Goal: Obtain resource: Download file/media

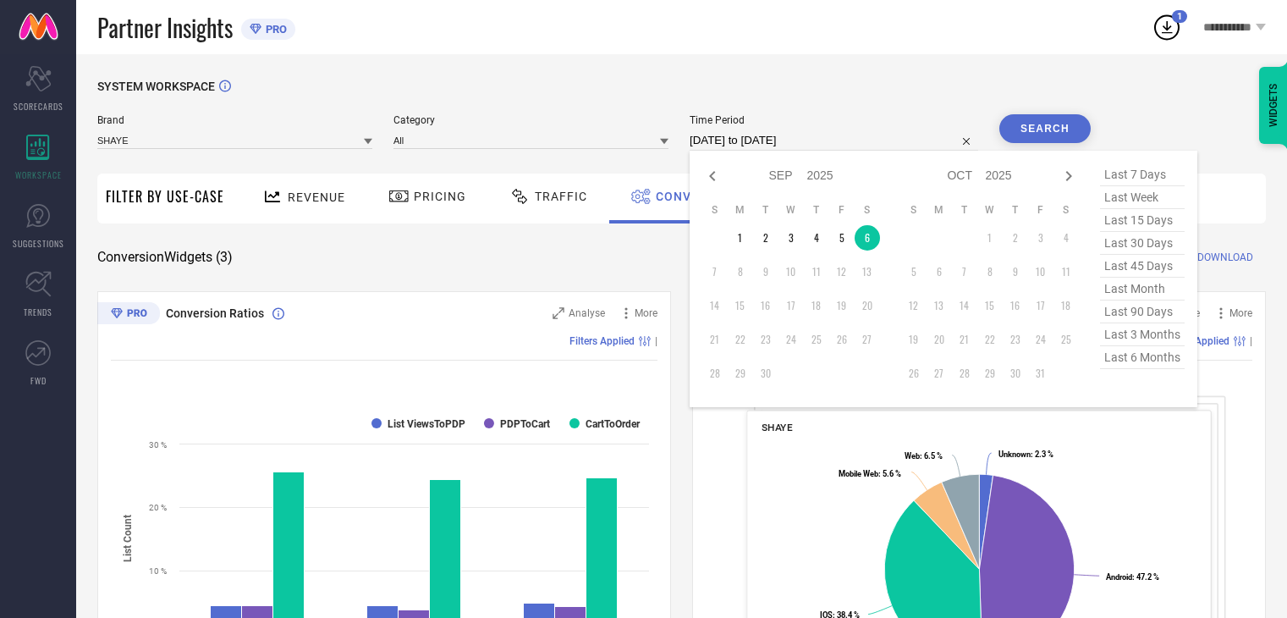
select select "8"
select select "2025"
select select "9"
select select "2025"
click at [714, 177] on icon at bounding box center [712, 176] width 20 height 20
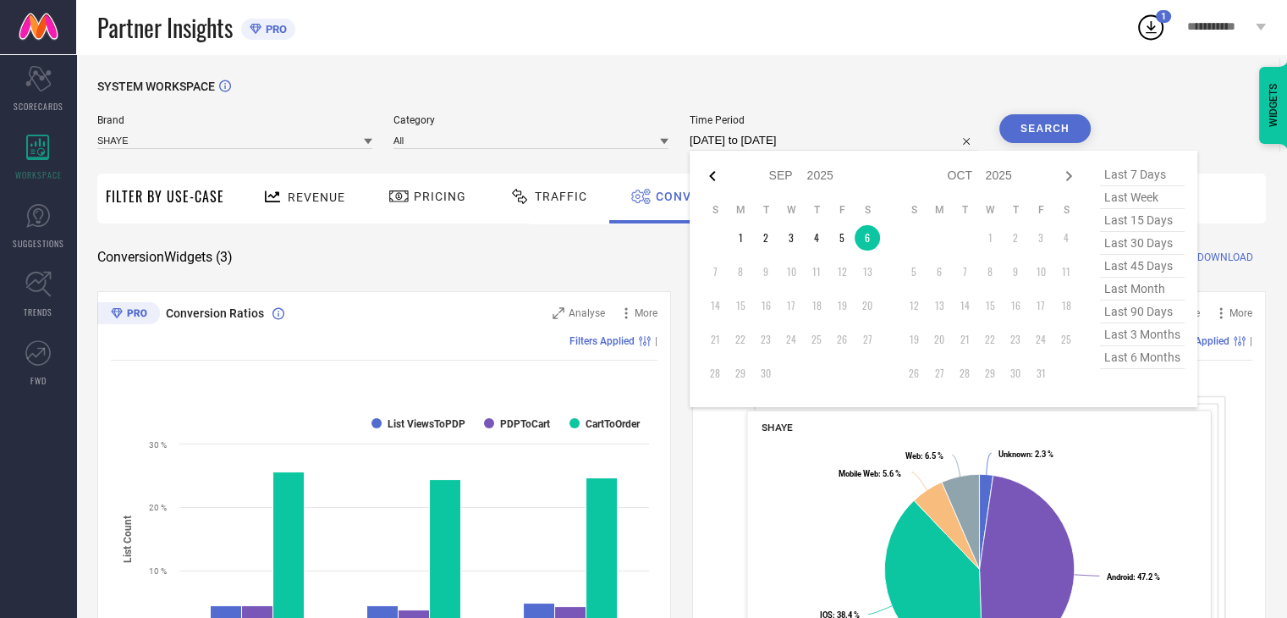
select select "7"
select select "2025"
select select "8"
select select "2025"
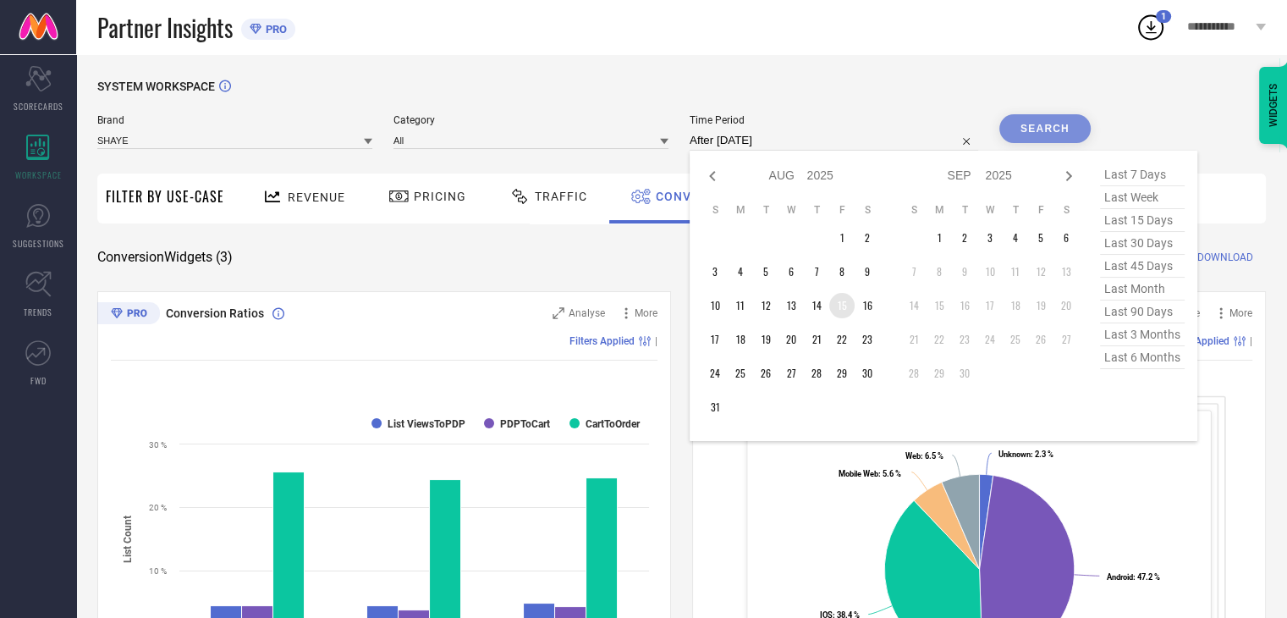
click at [841, 310] on td "15" at bounding box center [841, 305] width 25 height 25
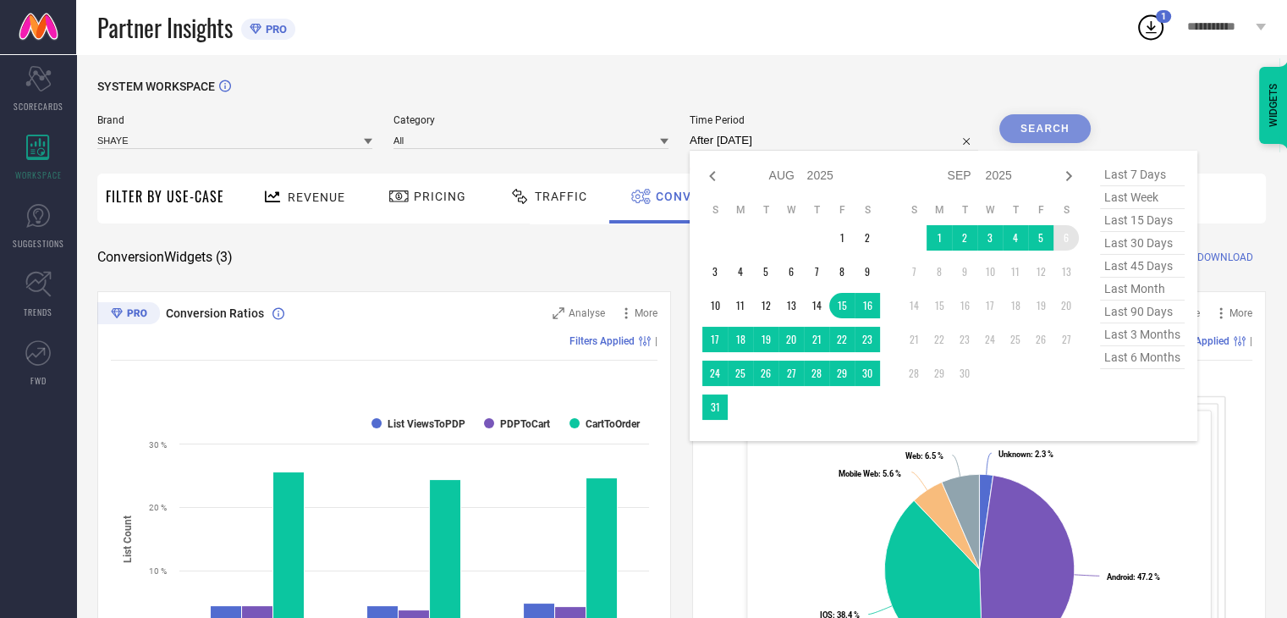
type input "[DATE] to [DATE]"
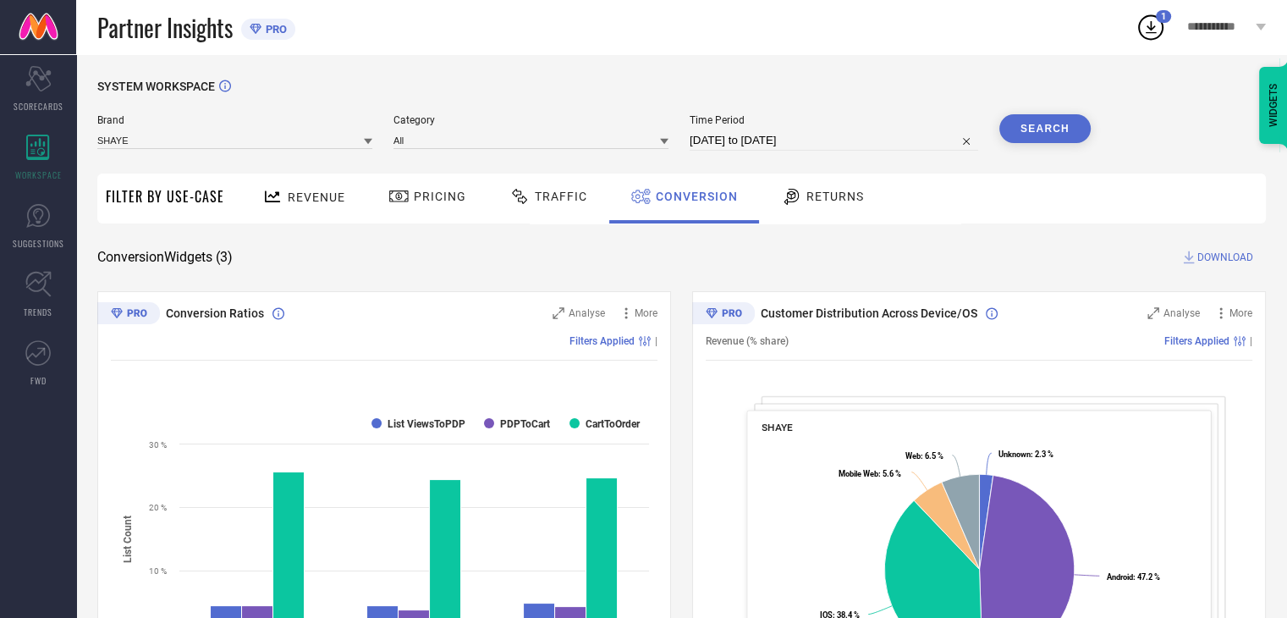
click at [1043, 134] on button "Search" at bounding box center [1044, 128] width 91 height 29
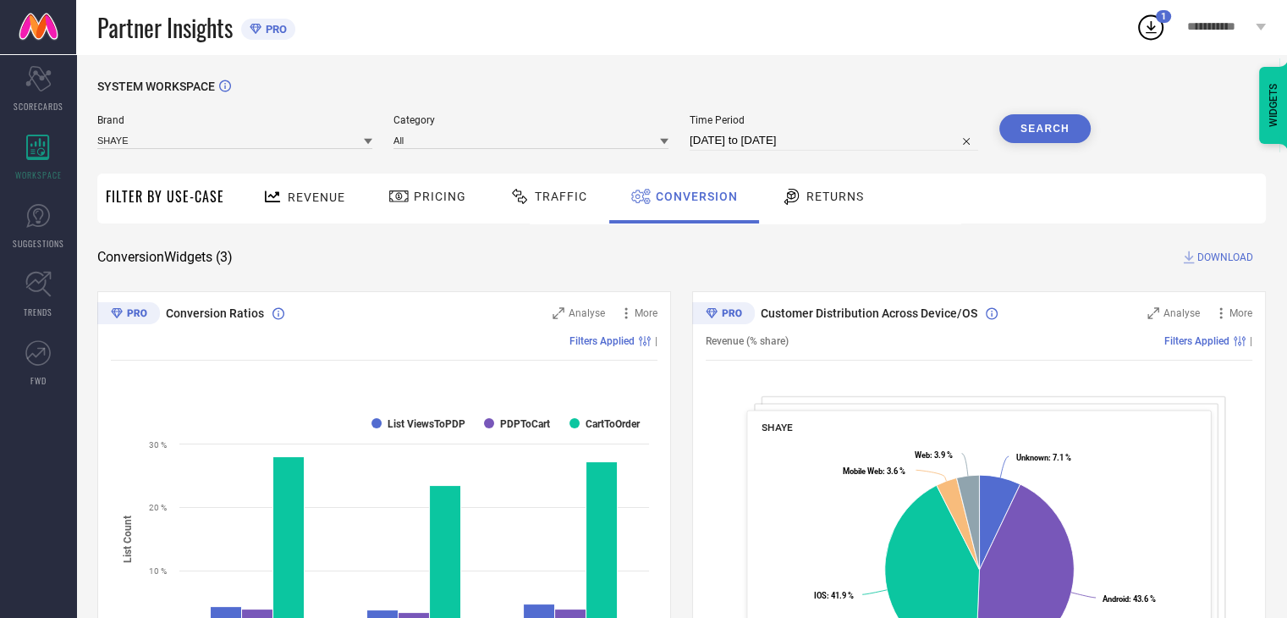
click at [1215, 259] on span "DOWNLOAD" at bounding box center [1225, 257] width 56 height 17
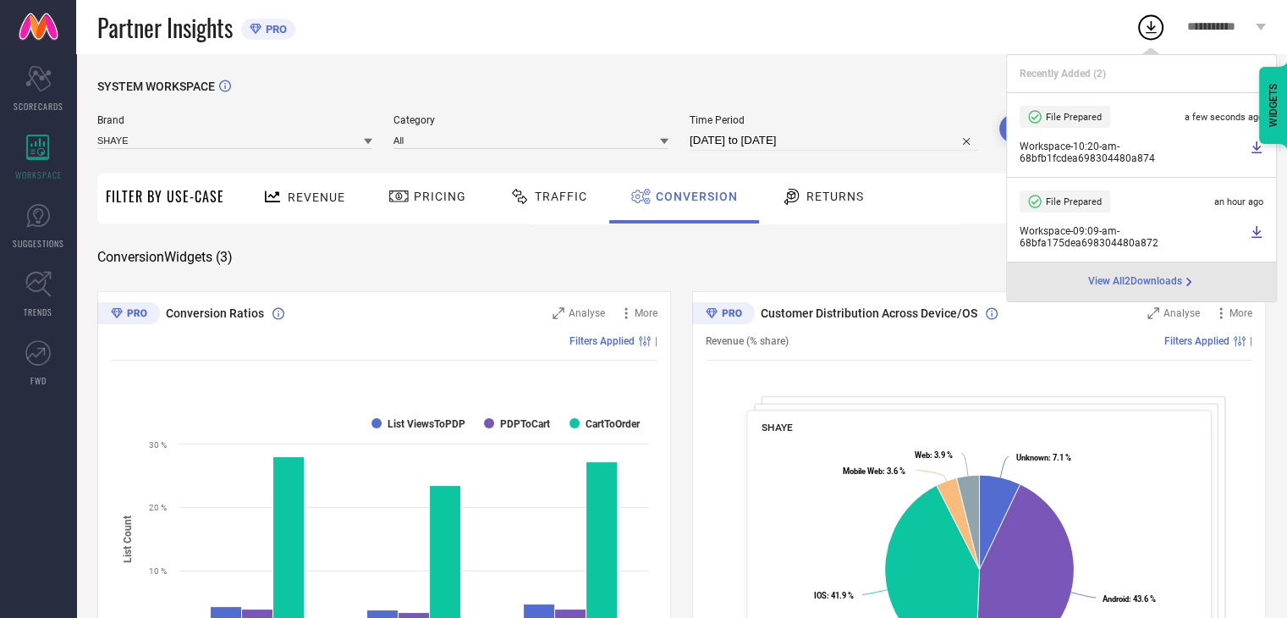
select select "7"
select select "2025"
select select "8"
select select "2025"
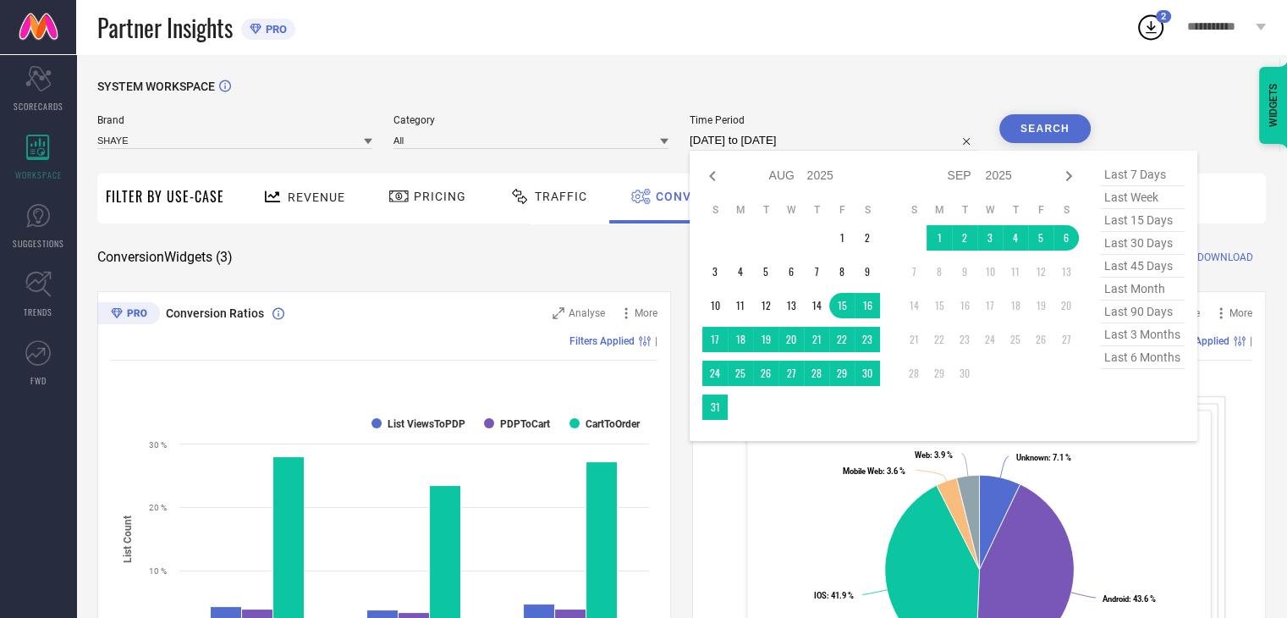
click at [839, 143] on input "[DATE] to [DATE]" at bounding box center [833, 140] width 288 height 20
click at [711, 175] on icon at bounding box center [712, 176] width 20 height 20
select select "6"
select select "2025"
select select "7"
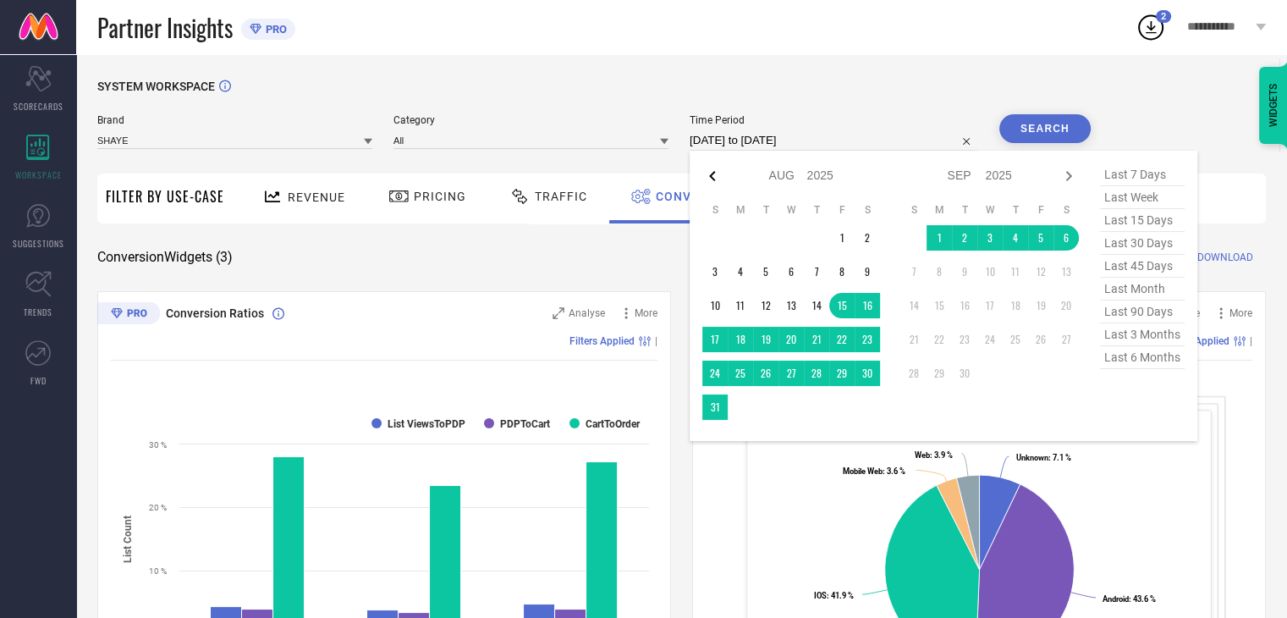
select select "2025"
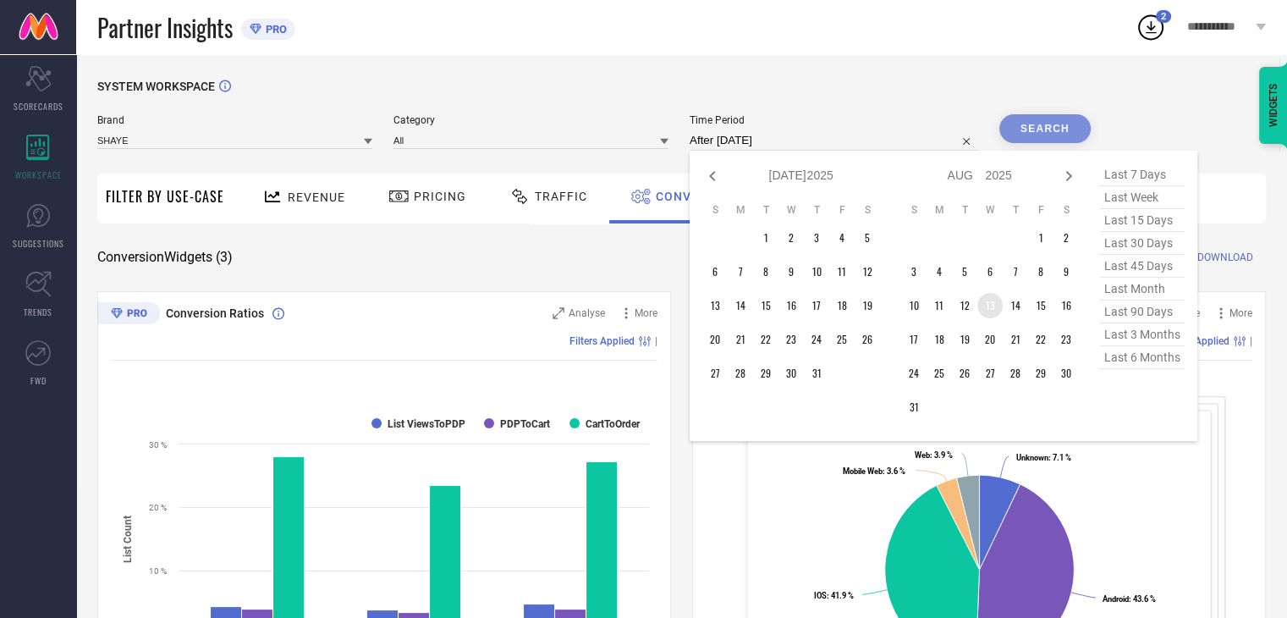
click at [1002, 302] on td "13" at bounding box center [989, 305] width 25 height 25
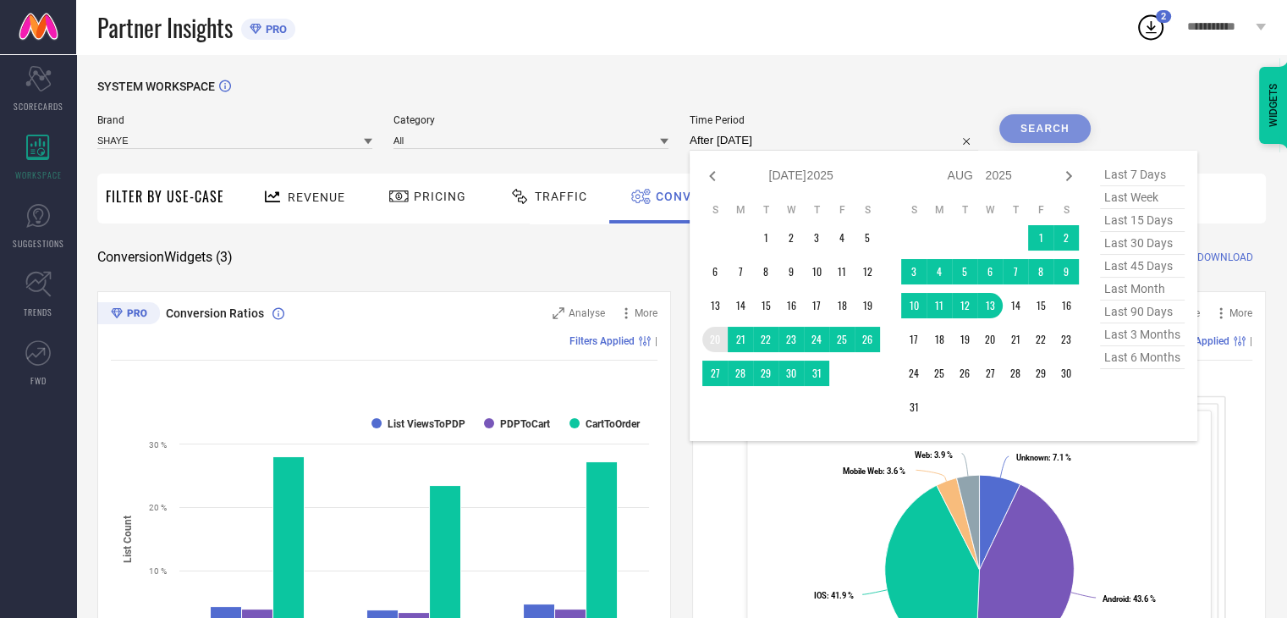
type input "[DATE] to [DATE]"
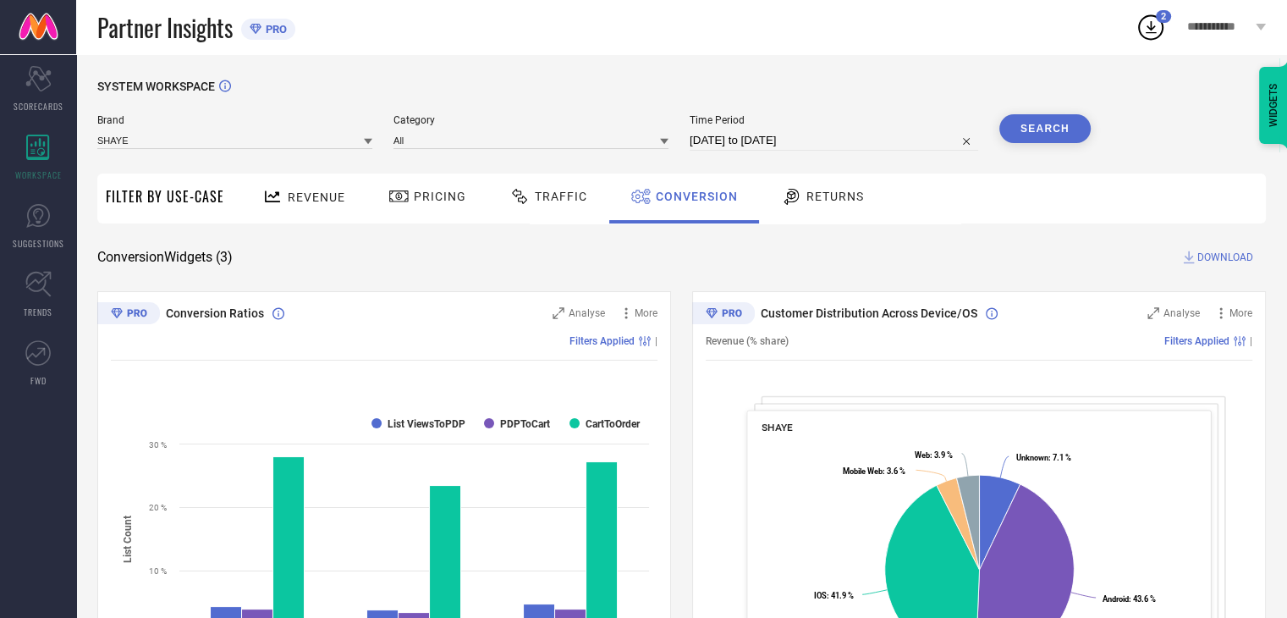
click at [1058, 133] on button "Search" at bounding box center [1044, 128] width 91 height 29
click at [1228, 258] on span "DOWNLOAD" at bounding box center [1225, 257] width 56 height 17
